Goal: Task Accomplishment & Management: Use online tool/utility

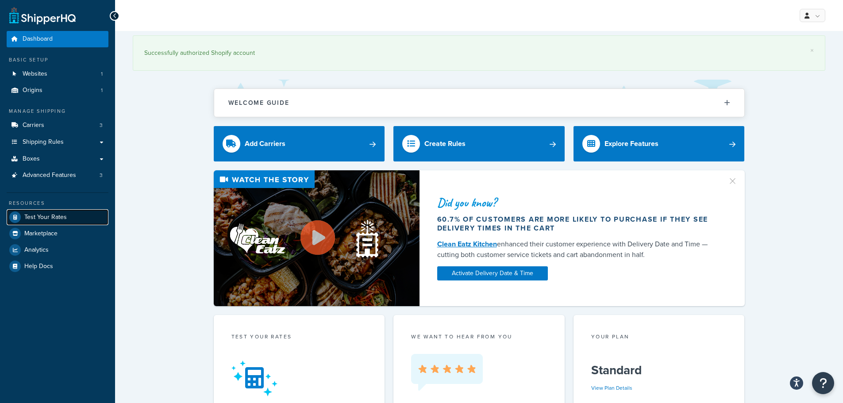
click at [56, 214] on span "Test Your Rates" at bounding box center [45, 218] width 42 height 8
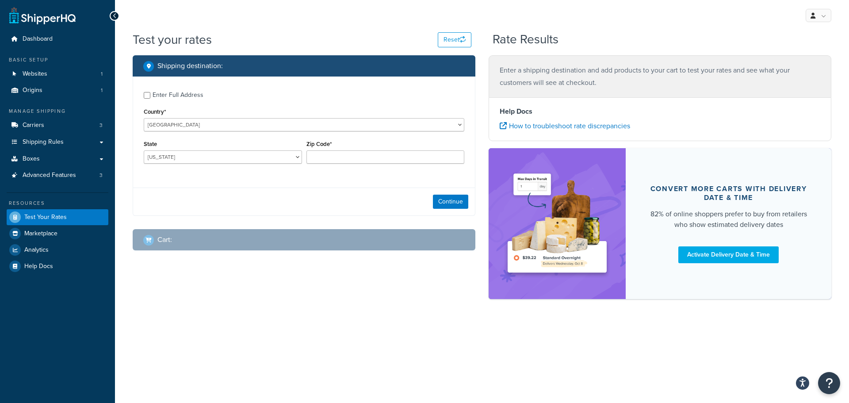
click at [165, 92] on div "Enter Full Address" at bounding box center [178, 95] width 51 height 12
click at [150, 92] on input "Enter Full Address" at bounding box center [147, 95] width 7 height 7
checkbox input "true"
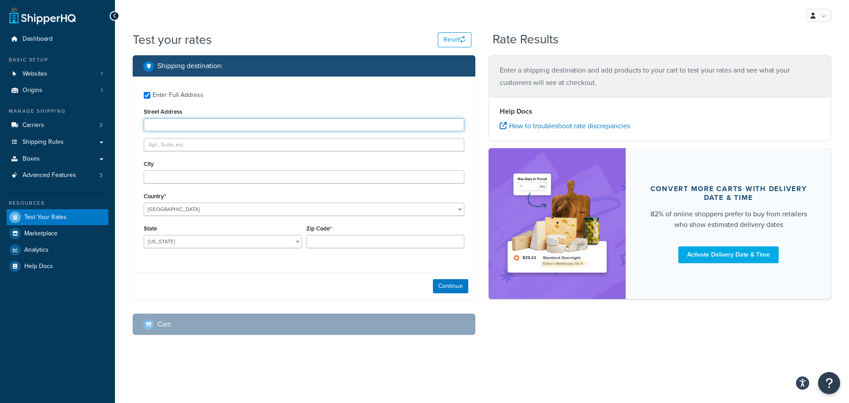
click at [231, 125] on input "Street Address" at bounding box center [304, 124] width 321 height 13
type input "9 Frederick Street"
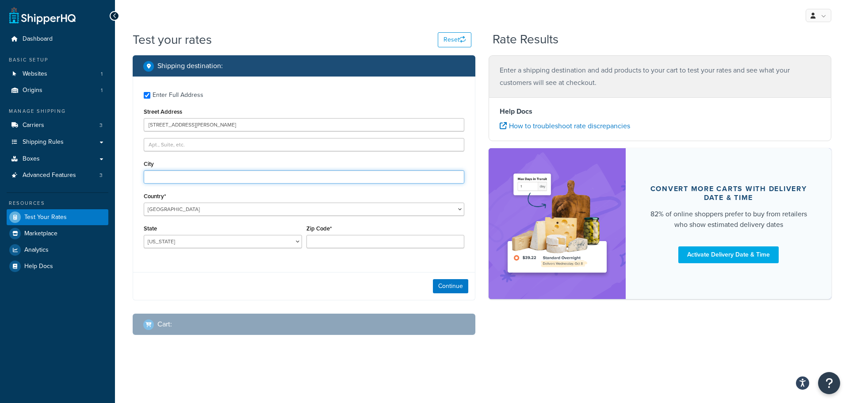
type input "g"
click at [232, 214] on select "United States United Kingdom Afghanistan Åland Islands Albania Algeria American…" at bounding box center [304, 209] width 321 height 13
select select "AU"
click at [144, 203] on select "United States United Kingdom Afghanistan Åland Islands Albania Algeria American…" at bounding box center [304, 209] width 321 height 13
click at [196, 173] on input "City" at bounding box center [304, 176] width 321 height 13
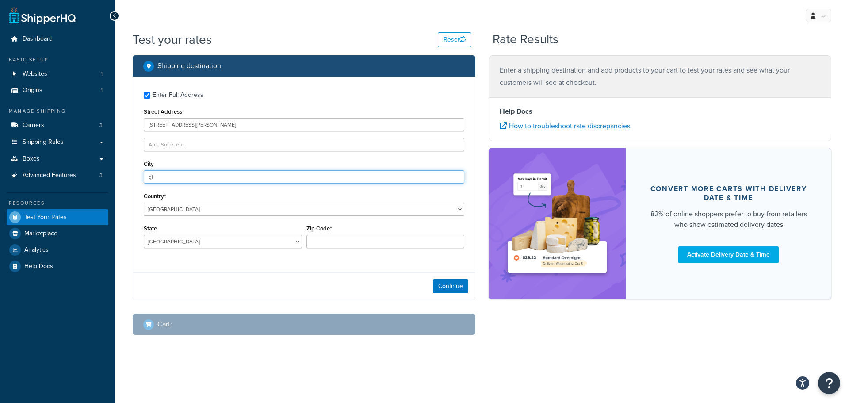
type input "g"
click at [196, 173] on input "City" at bounding box center [304, 176] width 321 height 13
type input "Glendale"
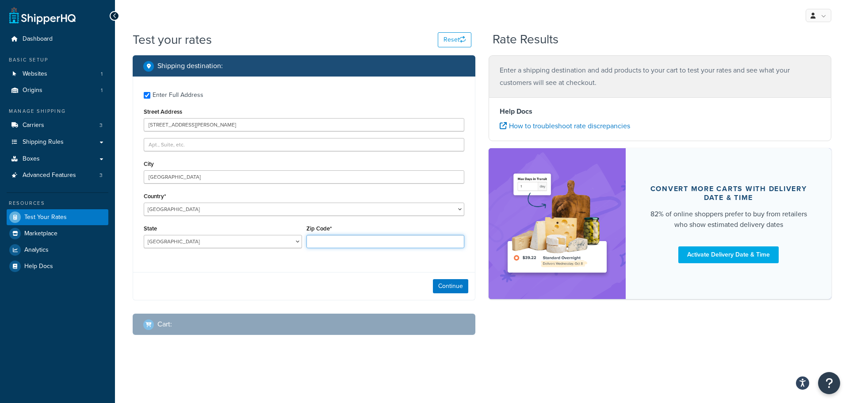
click at [346, 242] on input "Zip Code*" at bounding box center [386, 241] width 158 height 13
type input "2285"
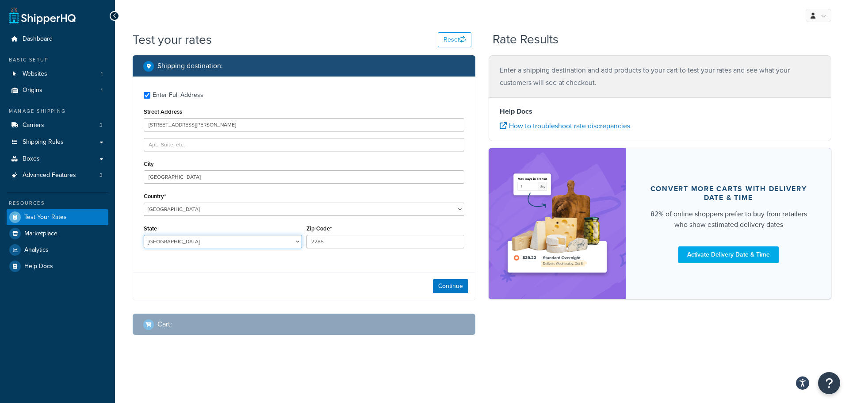
click at [227, 245] on select "Australian Capital Territory New South Wales Northern Territory Queensland Sout…" at bounding box center [223, 241] width 158 height 13
select select "NSW"
click at [144, 235] on select "Australian Capital Territory New South Wales Northern Territory Queensland Sout…" at bounding box center [223, 241] width 158 height 13
click at [448, 287] on button "Continue" at bounding box center [450, 286] width 35 height 14
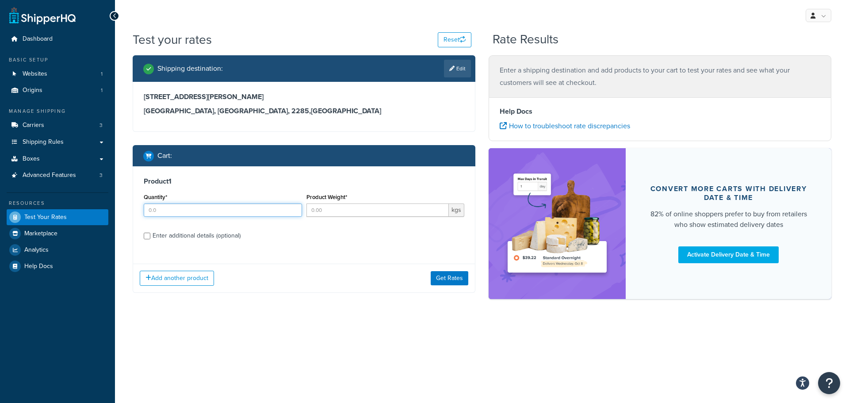
click at [208, 216] on input "Quantity*" at bounding box center [223, 209] width 158 height 13
type input "1"
click at [363, 214] on input "Product Weight*" at bounding box center [378, 209] width 143 height 13
type input "22569"
click at [373, 250] on div "Product 1 Quantity* 1 Product Weight* 22569 kgs Enter additional details (optio…" at bounding box center [304, 211] width 342 height 91
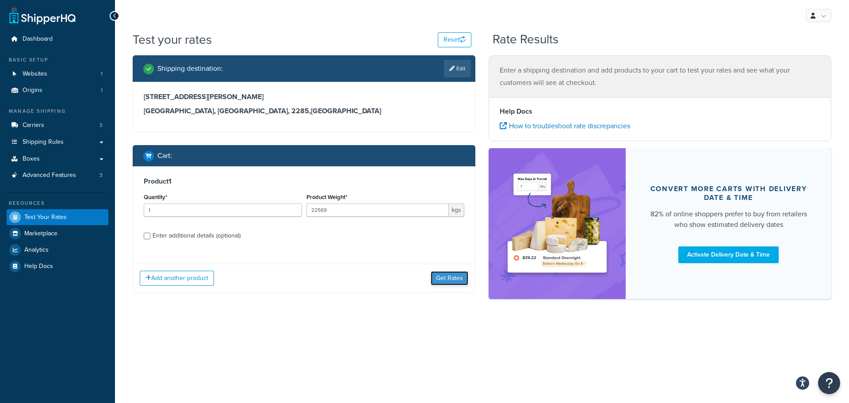
click at [455, 275] on button "Get Rates" at bounding box center [450, 278] width 38 height 14
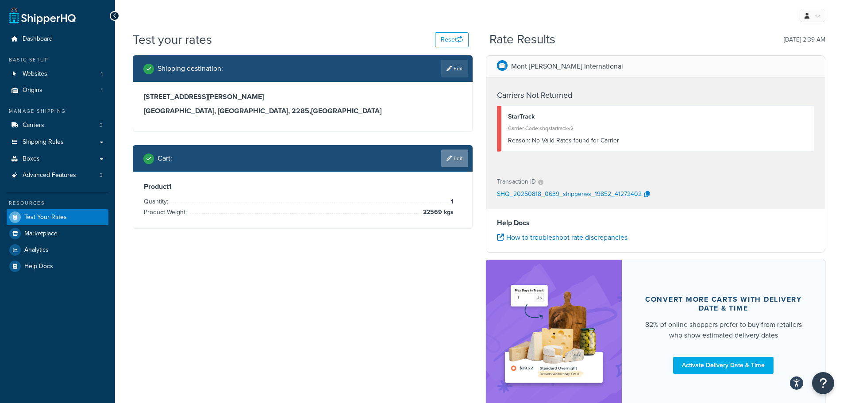
click at [460, 154] on link "Edit" at bounding box center [454, 159] width 27 height 18
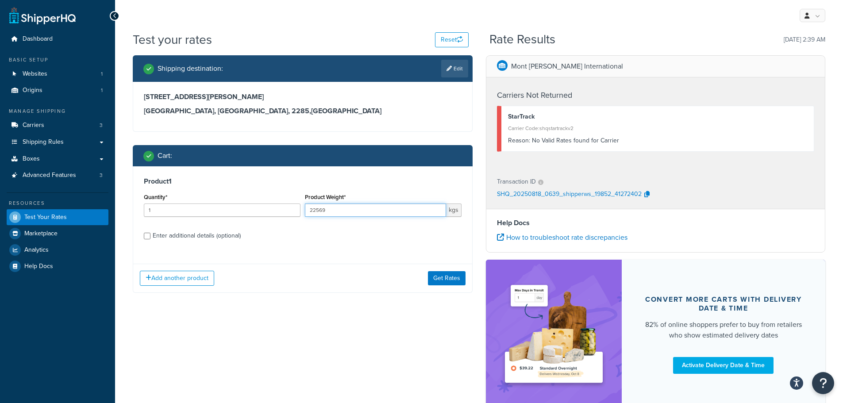
click at [333, 212] on input "22569" at bounding box center [375, 209] width 141 height 13
drag, startPoint x: 334, startPoint y: 211, endPoint x: 222, endPoint y: 200, distance: 112.9
click at [222, 200] on div "Quantity* 1 Product Weight* 22569 kgs" at bounding box center [303, 207] width 322 height 32
type input "20000"
click at [437, 235] on label "Enter additional details (optional)" at bounding box center [307, 235] width 309 height 14
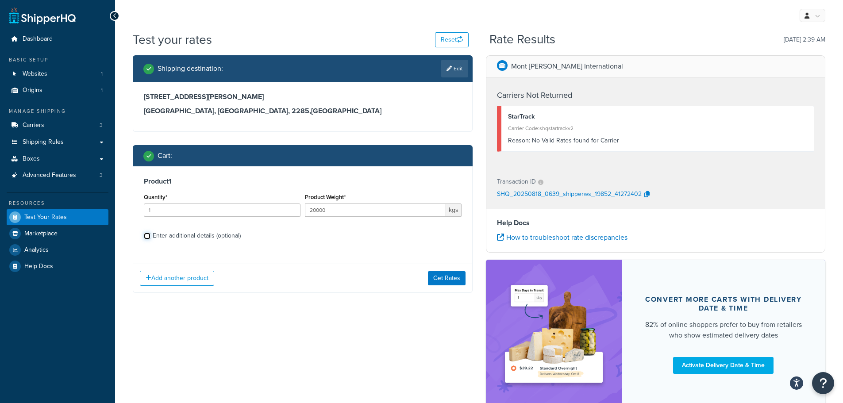
click at [150, 235] on input "Enter additional details (optional)" at bounding box center [147, 236] width 7 height 7
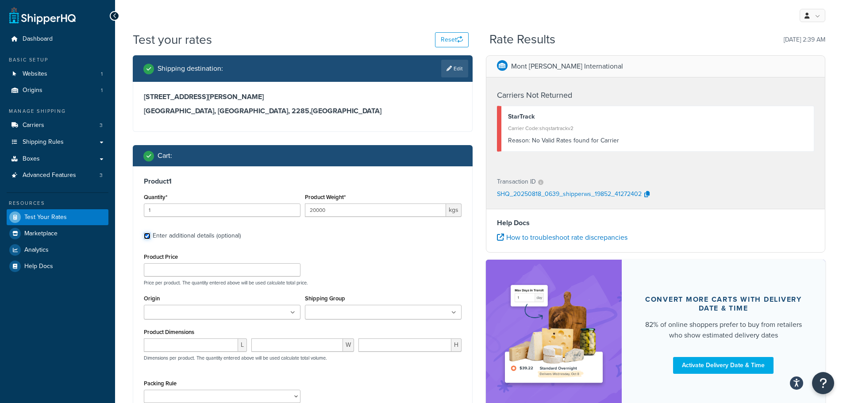
click at [147, 237] on input "Enter additional details (optional)" at bounding box center [147, 236] width 7 height 7
checkbox input "false"
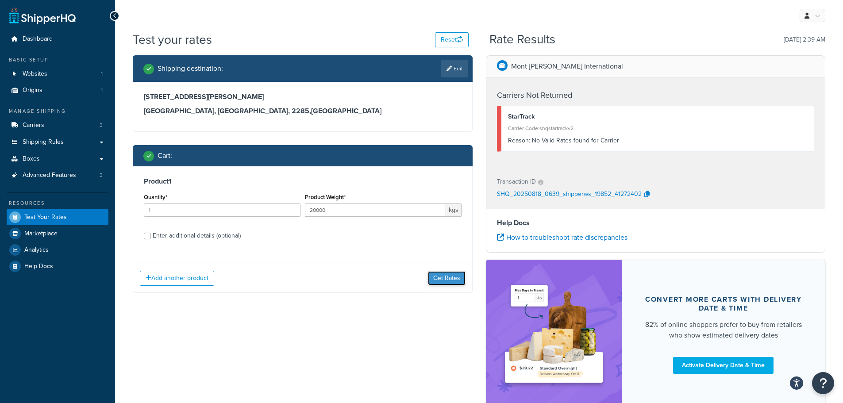
click at [453, 278] on button "Get Rates" at bounding box center [447, 278] width 38 height 14
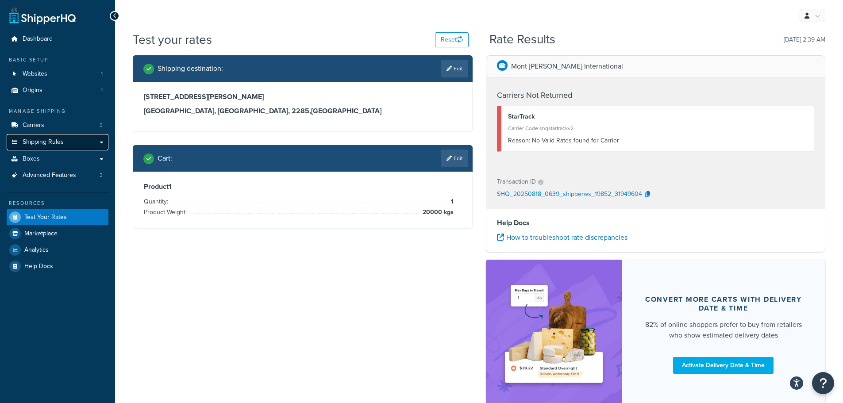
click at [38, 138] on span "Shipping Rules" at bounding box center [43, 142] width 41 height 8
click at [42, 127] on span "Carriers" at bounding box center [34, 126] width 22 height 8
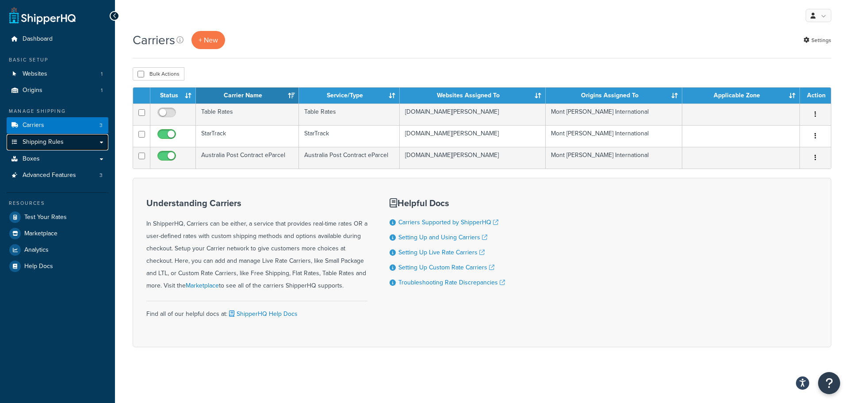
click at [72, 144] on link "Shipping Rules" at bounding box center [58, 142] width 102 height 16
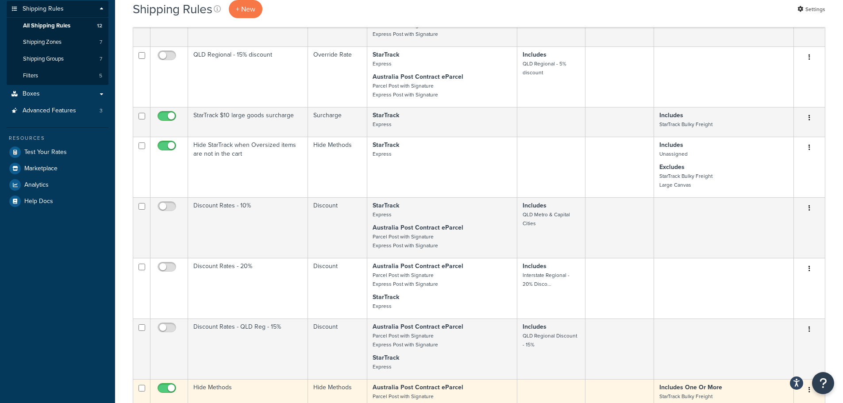
scroll to position [133, 0]
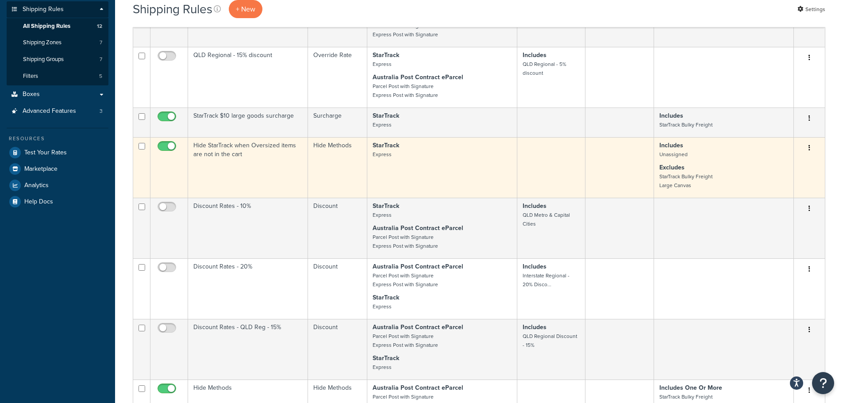
click at [207, 148] on td "Hide StarTrack when Oversized items are not in the cart" at bounding box center [248, 167] width 120 height 61
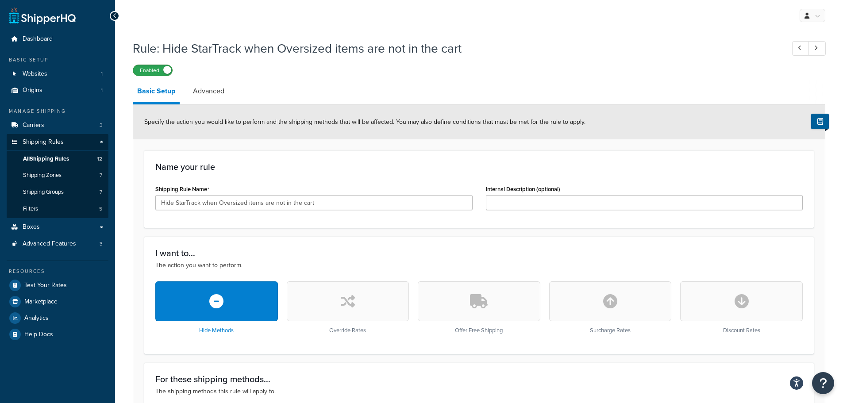
click at [155, 70] on label "Enabled" at bounding box center [152, 70] width 39 height 11
